Goal: Information Seeking & Learning: Learn about a topic

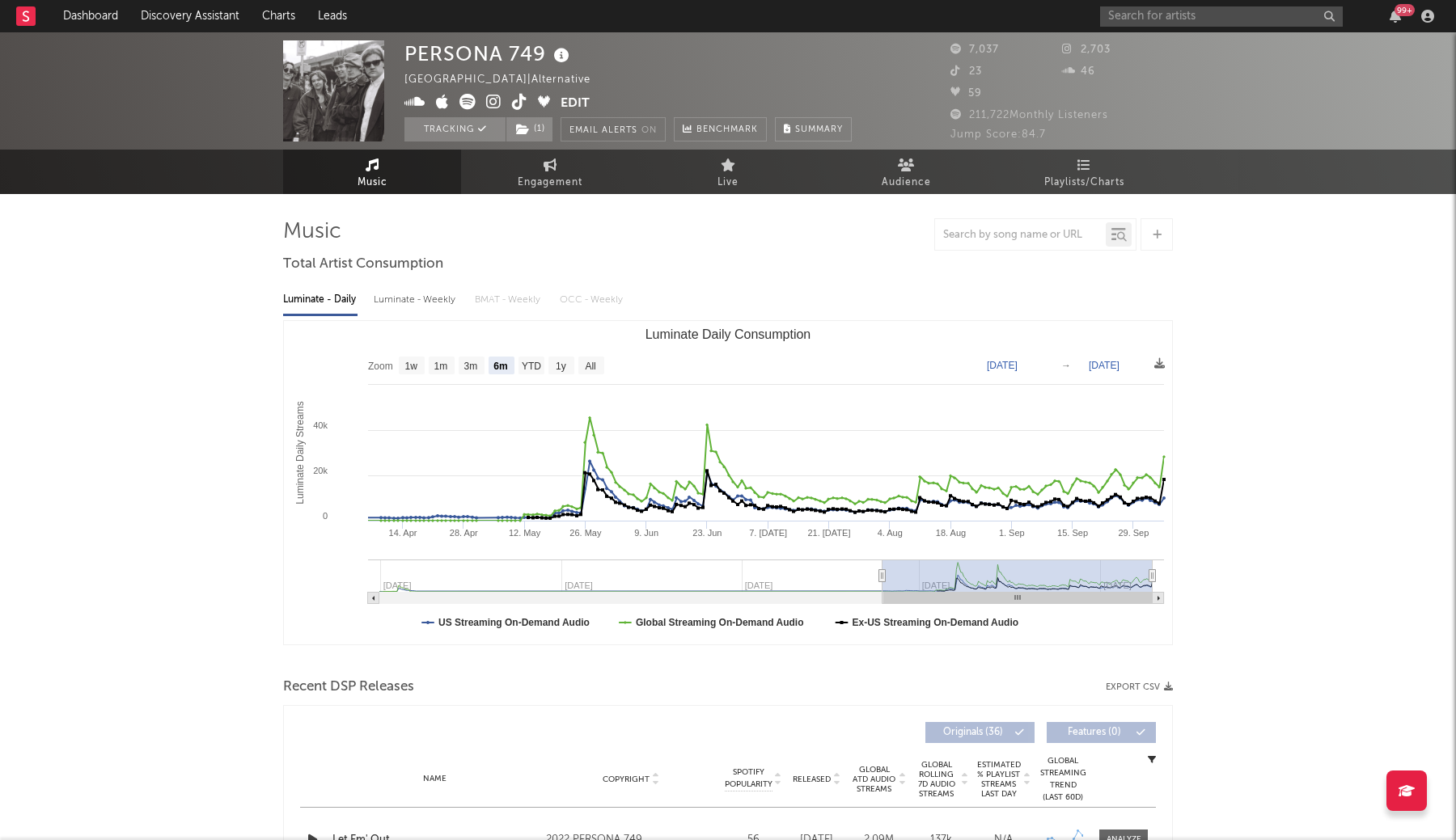
select select "6m"
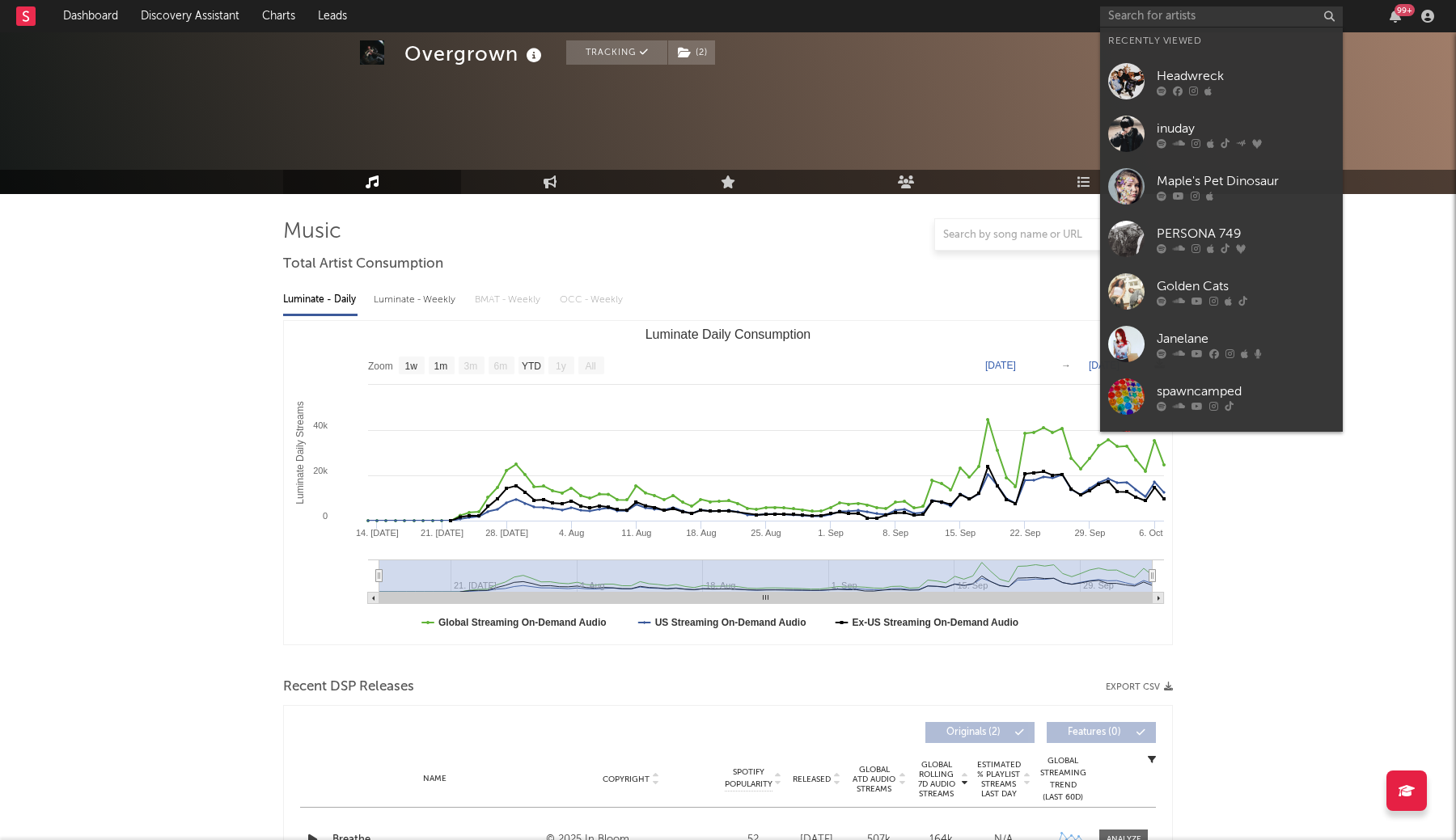
select select "1w"
click at [1143, 19] on input "text" at bounding box center [1221, 16] width 243 height 20
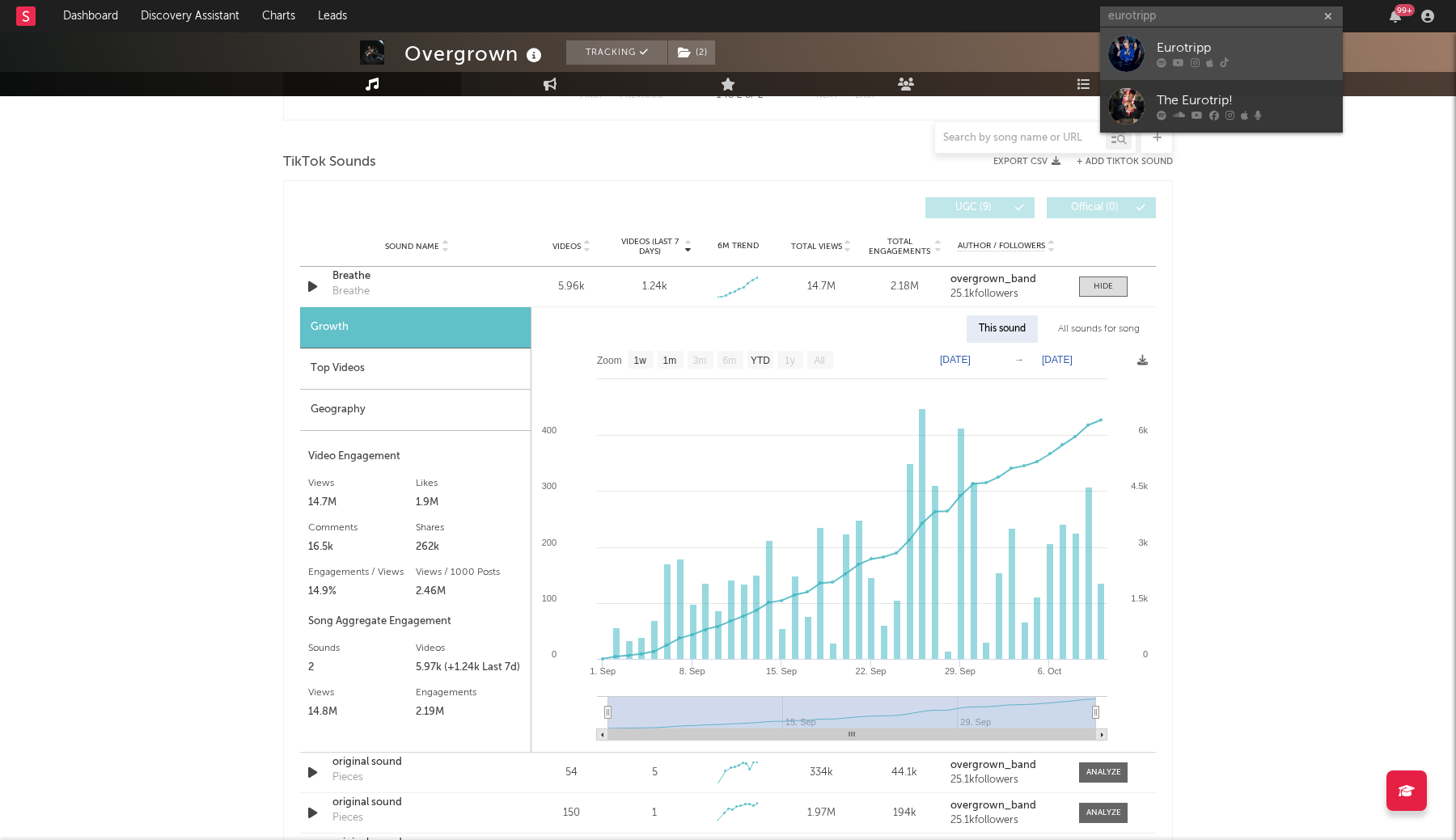
type input "eurotripp"
click at [1135, 57] on div at bounding box center [1126, 53] width 36 height 36
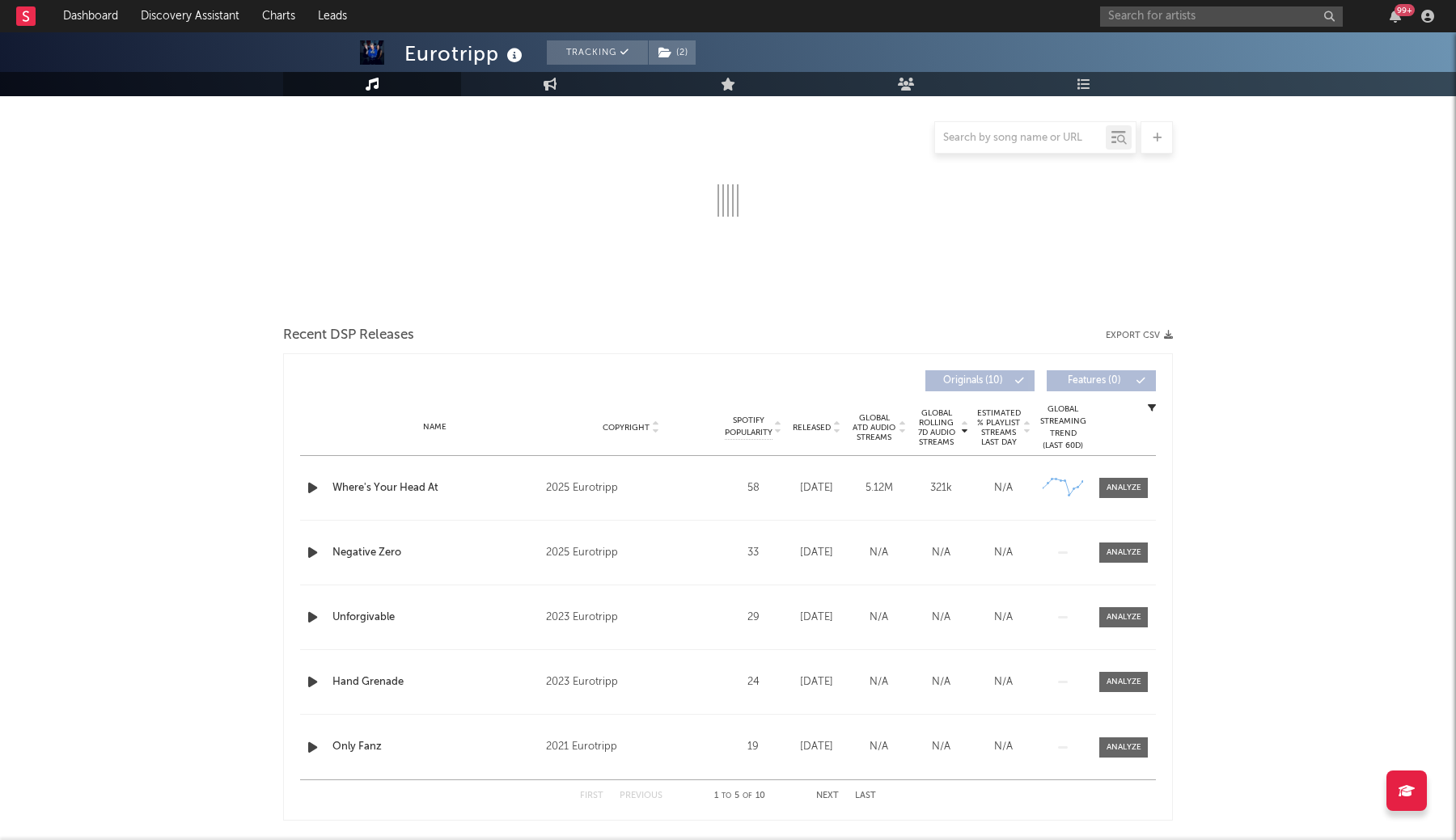
select select "1w"
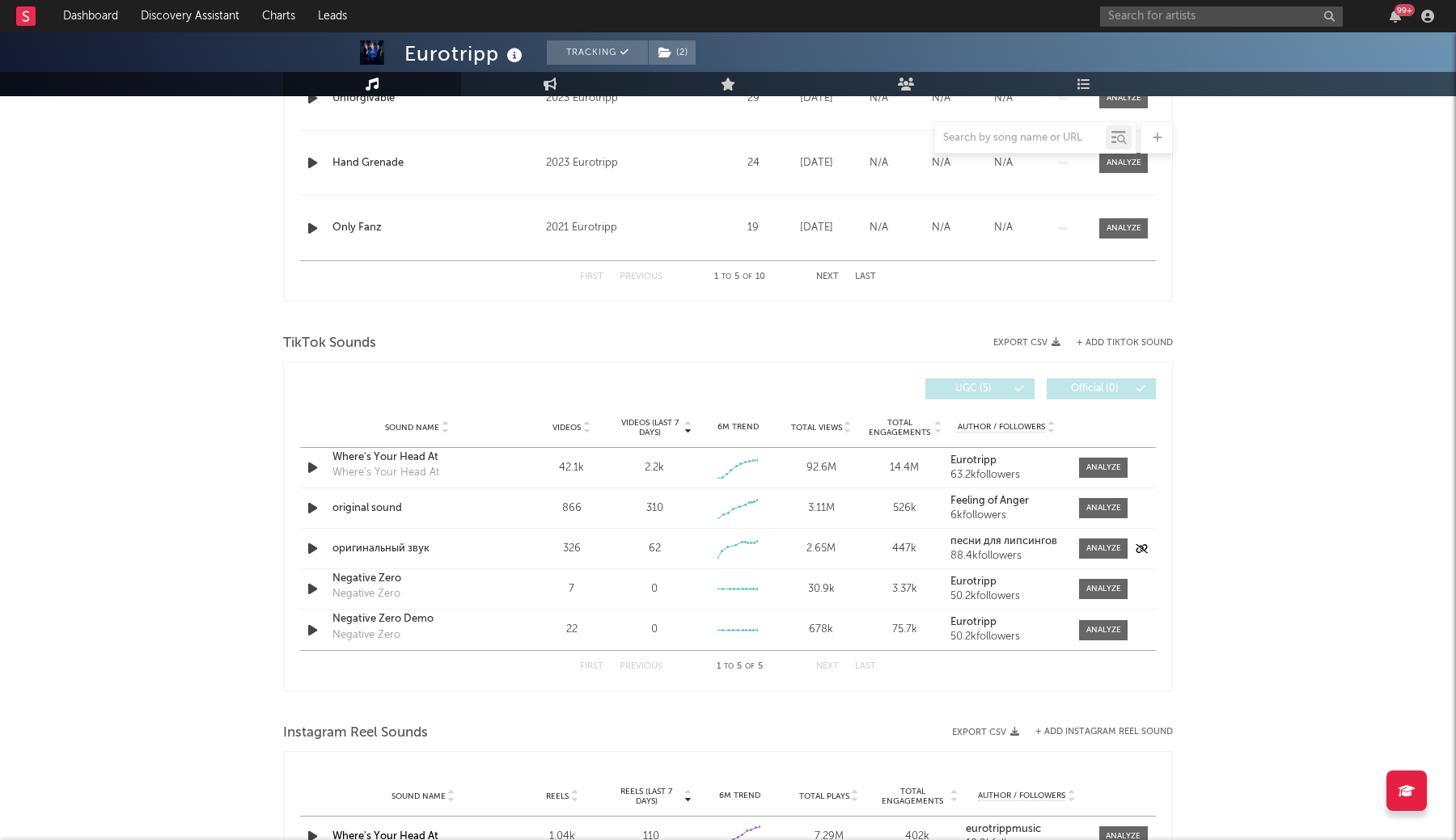
scroll to position [876, 0]
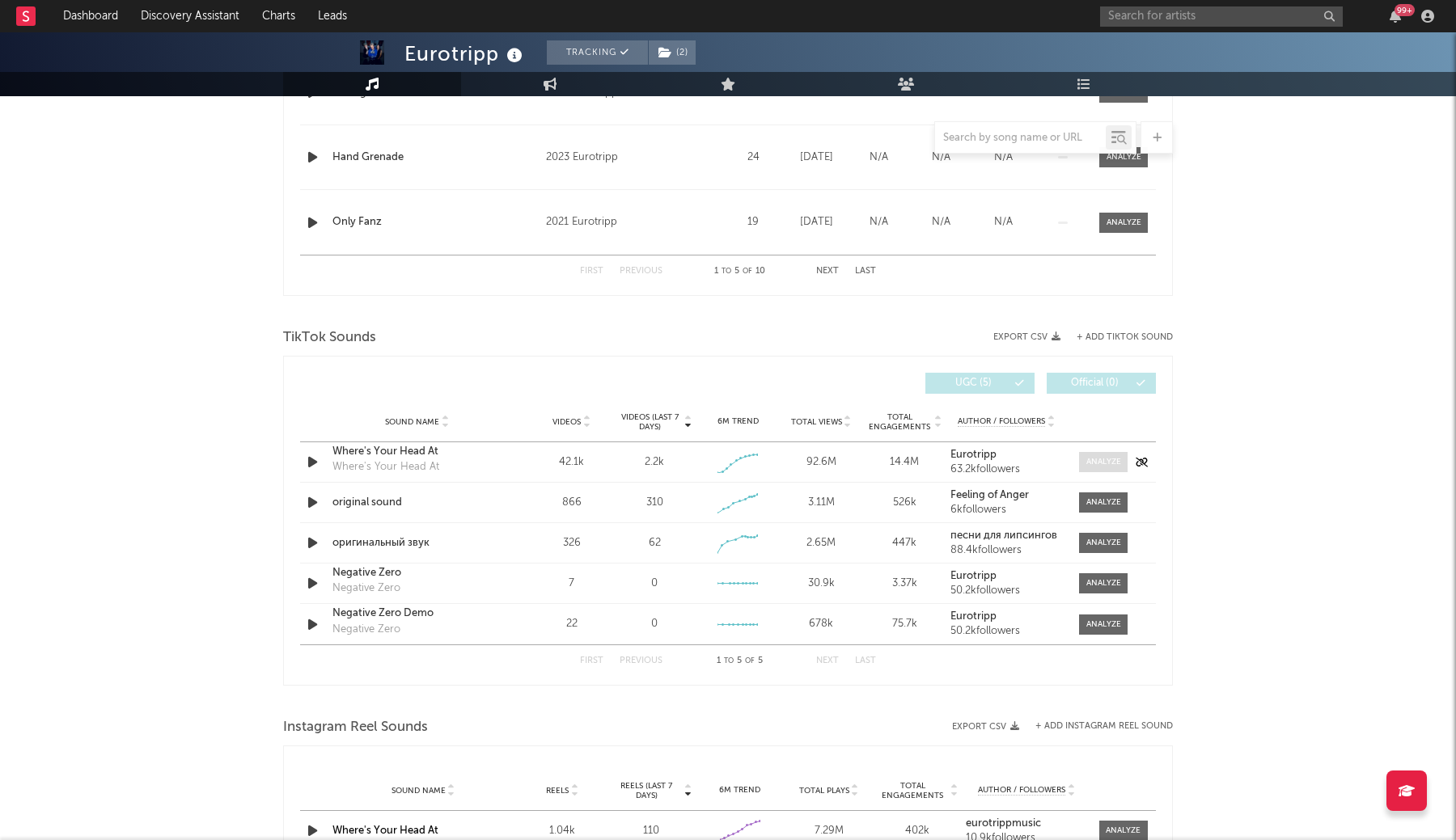
click at [1099, 470] on span at bounding box center [1103, 462] width 49 height 20
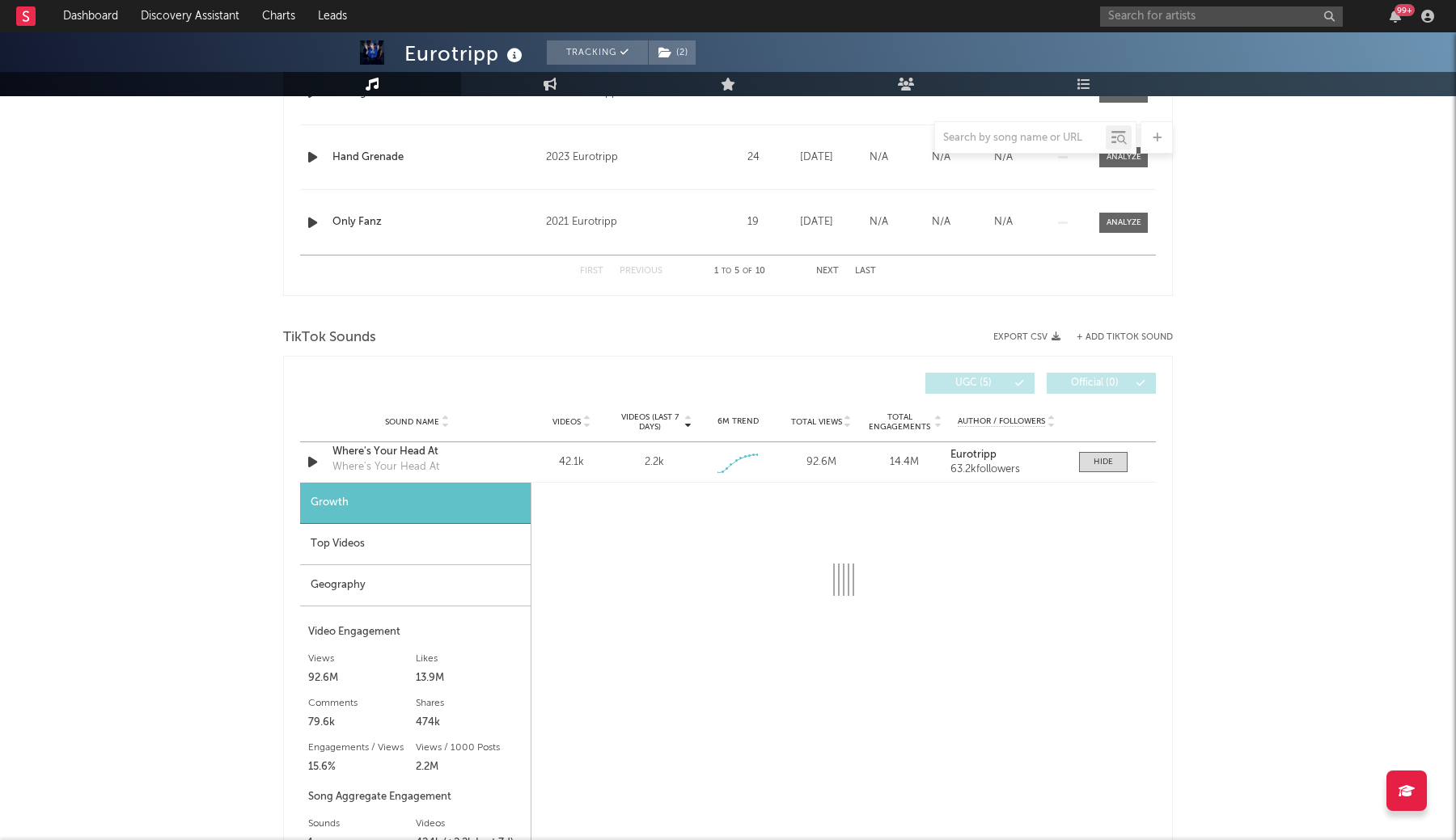
scroll to position [1077, 0]
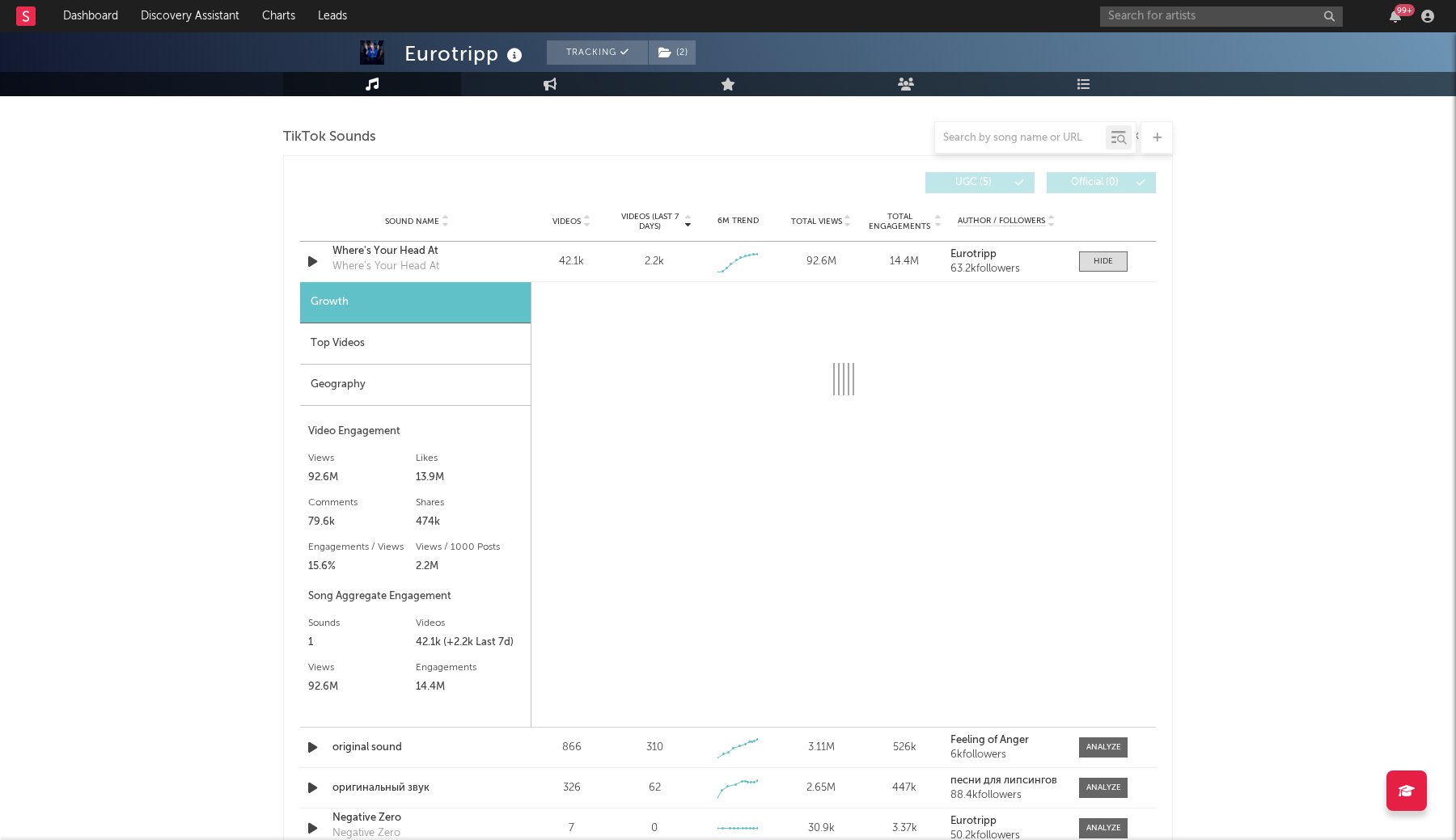
select select "1w"
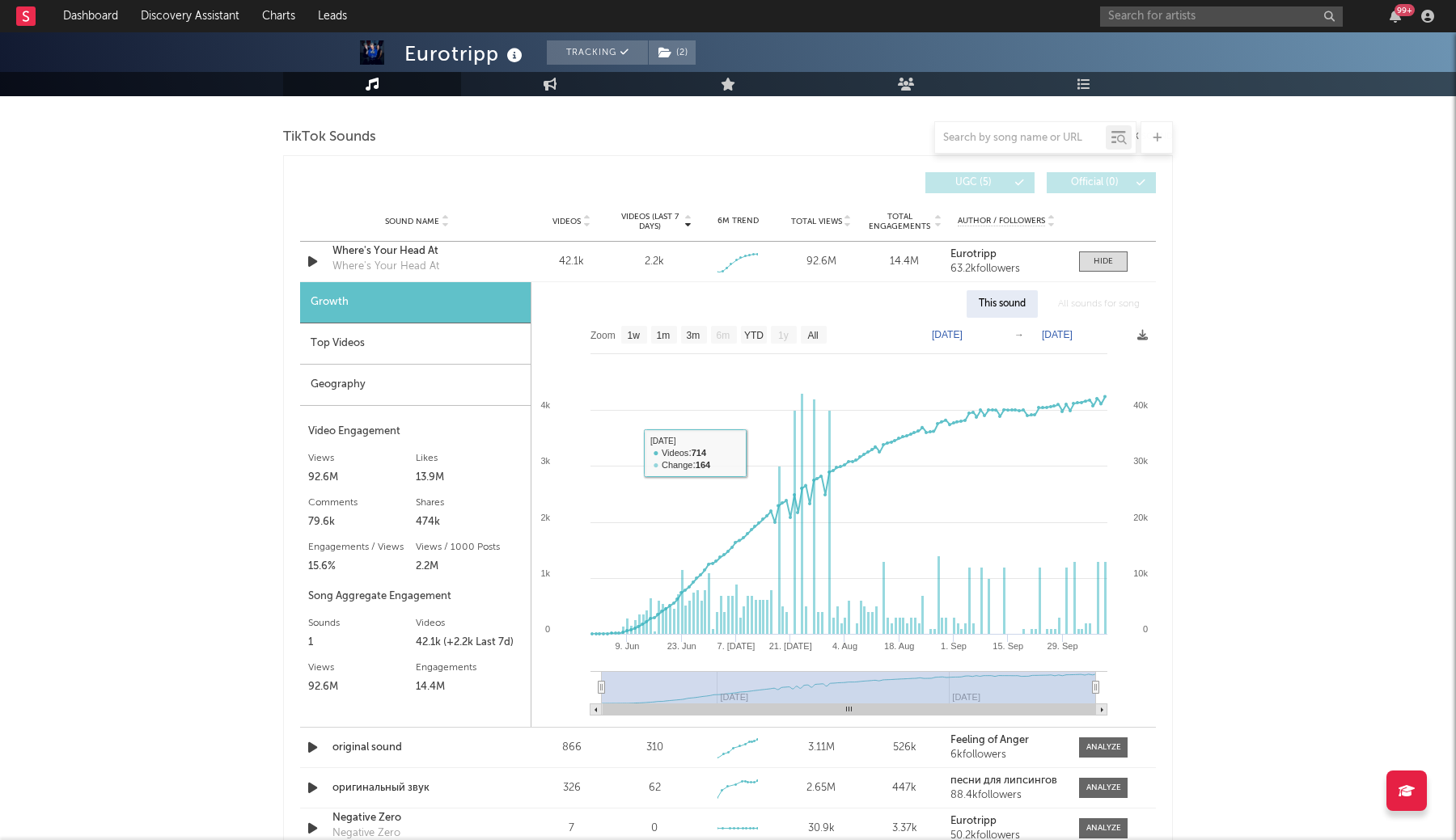
click at [391, 342] on div "Top Videos" at bounding box center [414, 344] width 230 height 41
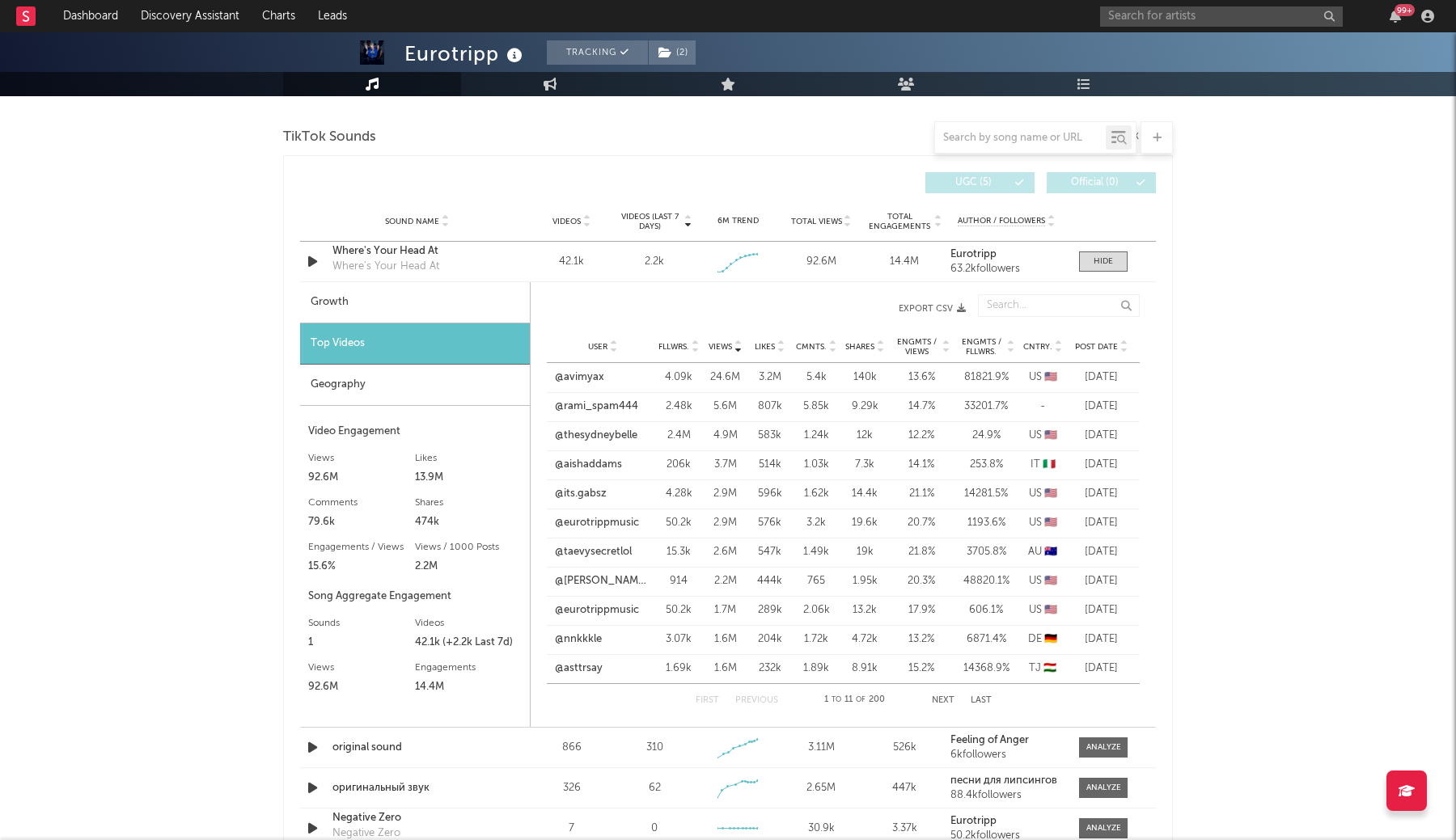
click at [1094, 342] on span "Post Date" at bounding box center [1096, 346] width 43 height 10
click at [596, 378] on link "@thelyrbook" at bounding box center [586, 377] width 63 height 16
click at [584, 437] on link "@angelarrochista" at bounding box center [598, 435] width 85 height 16
click at [582, 405] on link "@endomarf" at bounding box center [584, 406] width 56 height 16
click at [1088, 344] on span "Post Date" at bounding box center [1096, 346] width 43 height 10
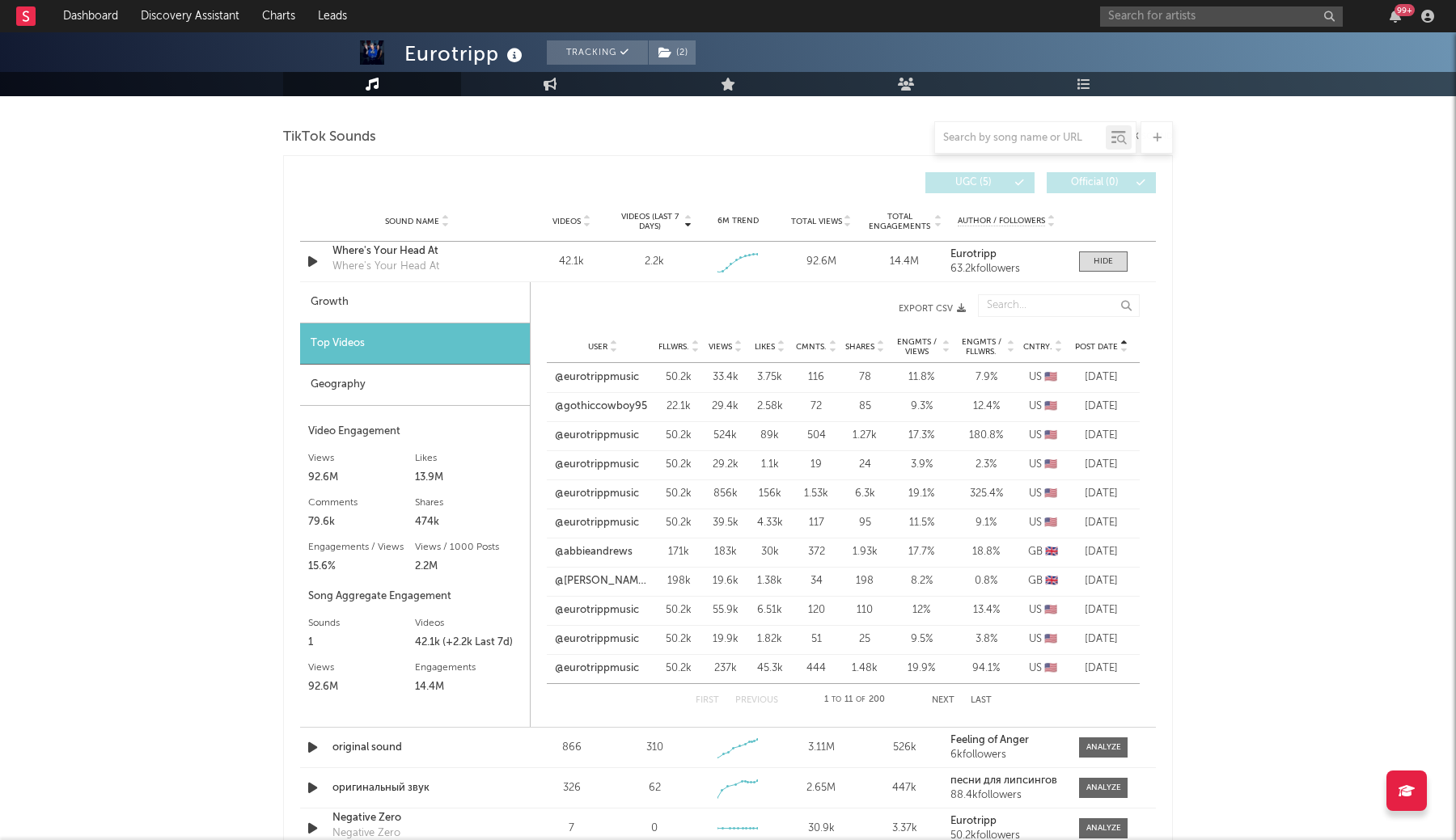
click at [1088, 344] on span "Post Date" at bounding box center [1096, 346] width 43 height 10
click at [395, 381] on div "Geography" at bounding box center [414, 385] width 230 height 41
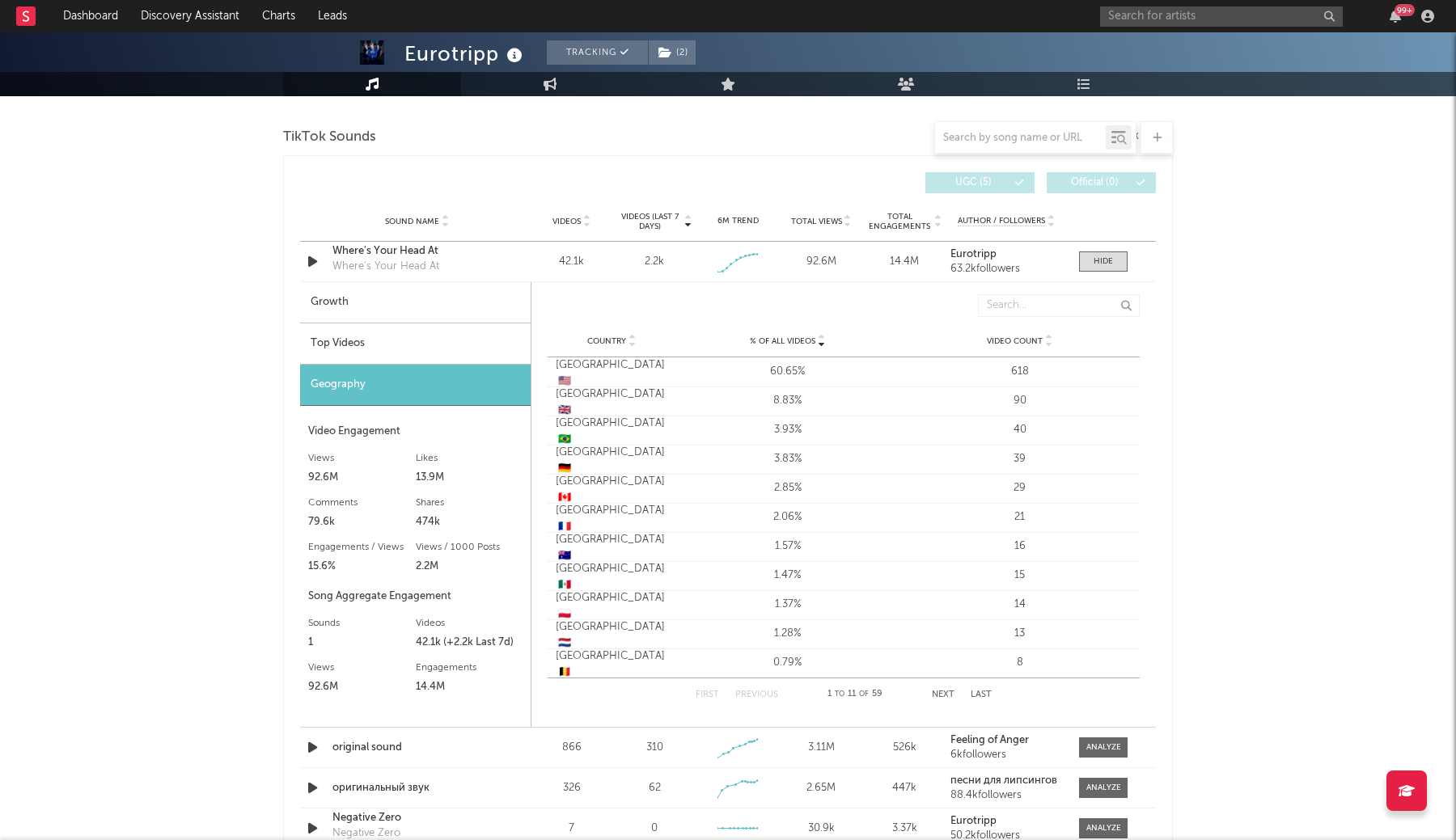
click at [402, 337] on div "Top Videos" at bounding box center [414, 344] width 230 height 41
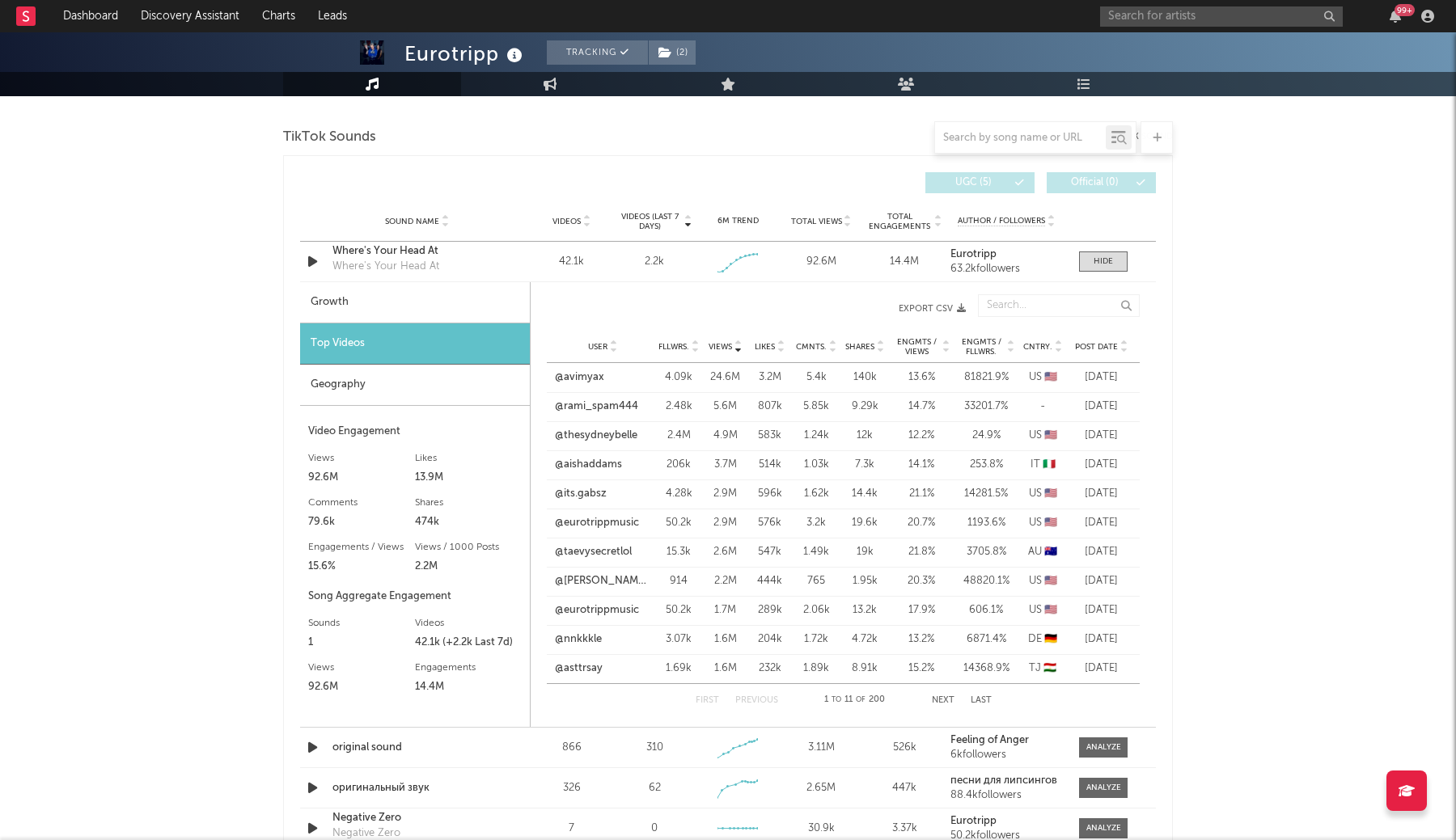
click at [401, 300] on div "Growth" at bounding box center [414, 302] width 229 height 41
select select "1w"
